Goal: Task Accomplishment & Management: Manage account settings

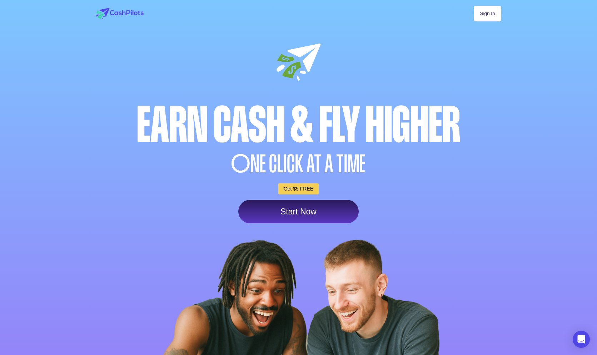
click at [496, 8] on link "Sign In" at bounding box center [486, 14] width 27 height 16
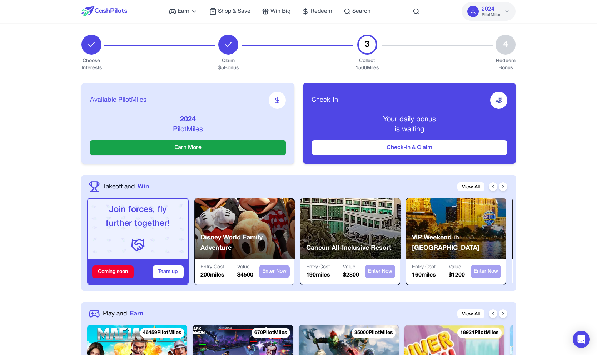
click at [112, 12] on img at bounding box center [104, 11] width 46 height 11
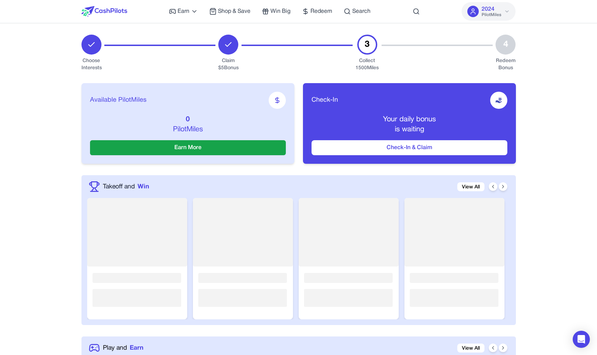
click at [478, 17] on button "2024 PilotMiles" at bounding box center [488, 11] width 54 height 19
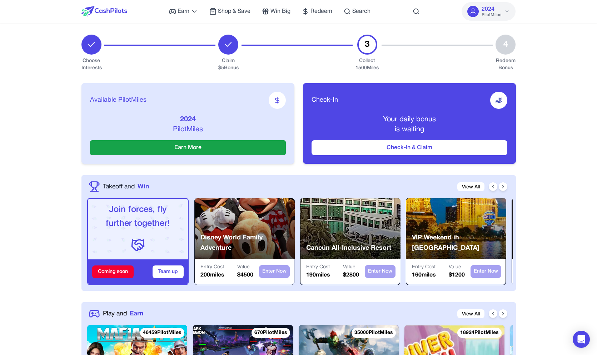
click at [416, 88] on div "Check-In Your daily bonus is waiting Check-In & Claim" at bounding box center [409, 123] width 213 height 81
click at [498, 12] on span "PilotMiles" at bounding box center [491, 15] width 20 height 6
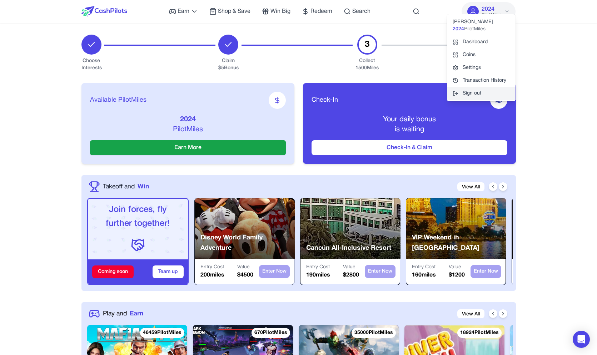
click at [487, 89] on button "Sign out" at bounding box center [481, 93] width 69 height 13
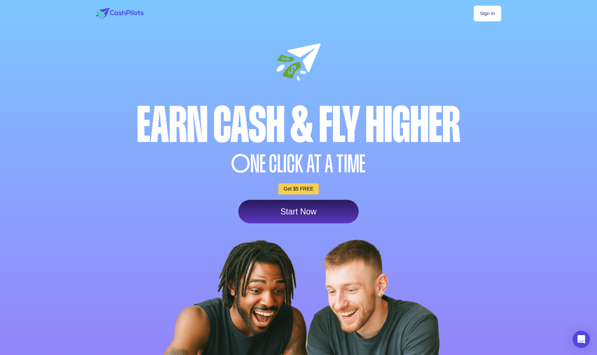
click at [493, 17] on link "Sign In" at bounding box center [486, 14] width 27 height 16
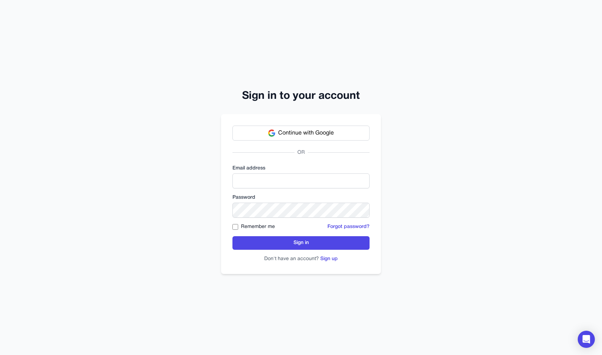
click at [255, 173] on div "Email address" at bounding box center [300, 177] width 137 height 24
click at [254, 179] on input "email" at bounding box center [300, 181] width 137 height 15
paste input "**********"
type input "**********"
click at [266, 225] on label "Remember me" at bounding box center [258, 226] width 34 height 7
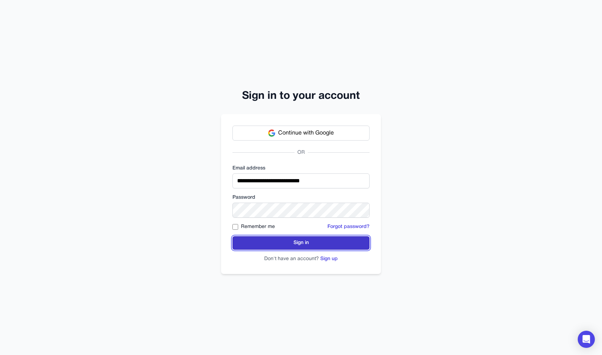
click at [266, 243] on button "Sign in" at bounding box center [300, 243] width 137 height 14
